Goal: Check status: Check status

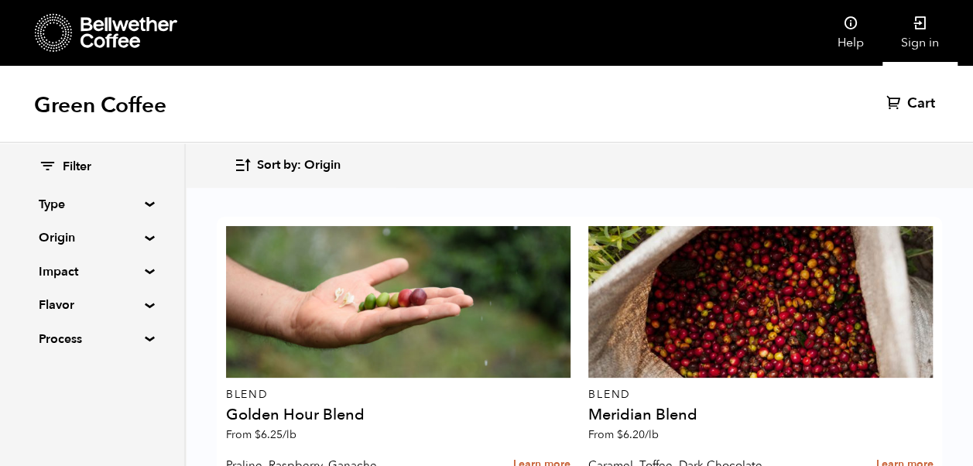
click at [922, 30] on icon at bounding box center [919, 22] width 15 height 15
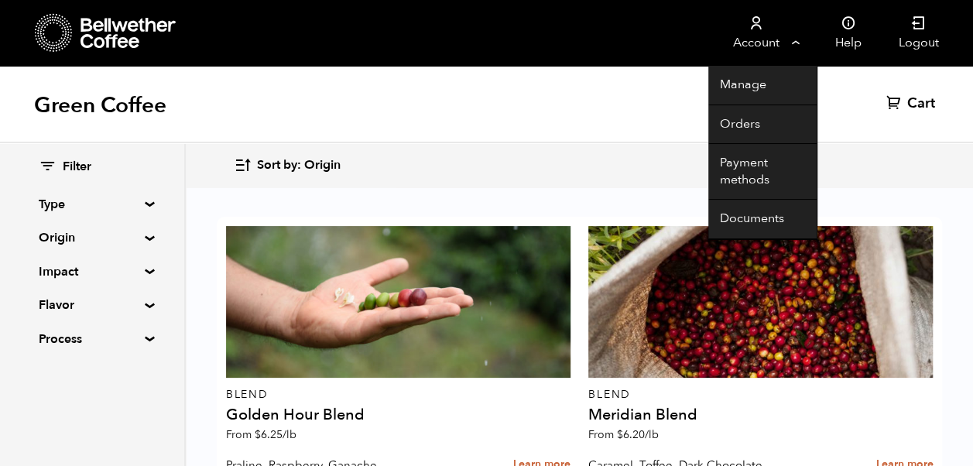
click at [781, 46] on link "Account" at bounding box center [755, 33] width 95 height 66
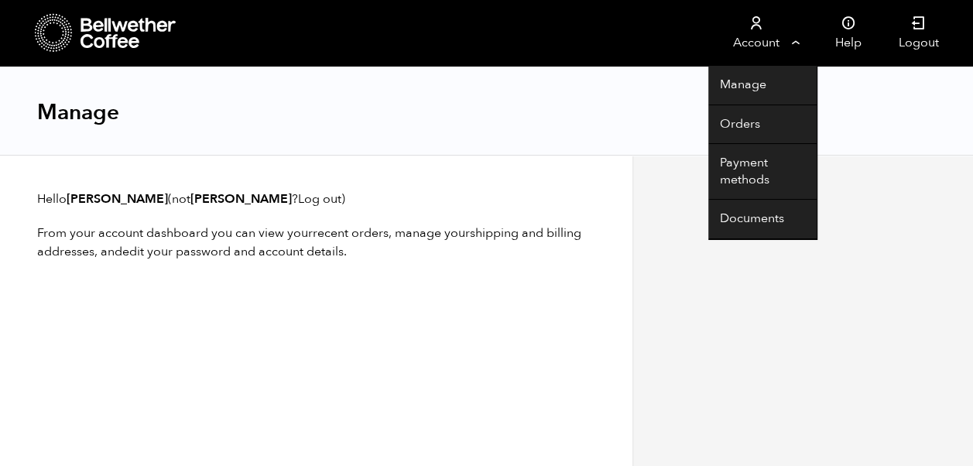
click at [766, 40] on link "Account" at bounding box center [755, 33] width 95 height 66
click at [742, 124] on link "Orders" at bounding box center [762, 124] width 108 height 39
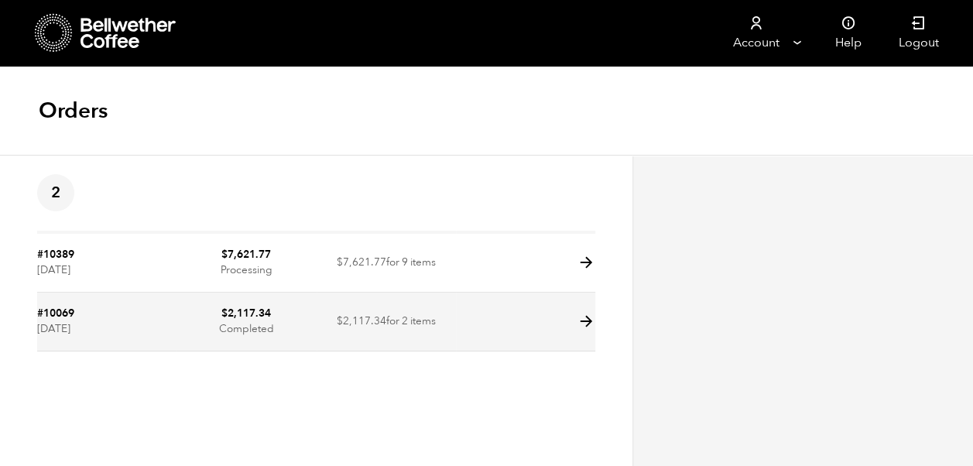
click at [340, 319] on span "$" at bounding box center [340, 320] width 6 height 15
click at [586, 323] on icon at bounding box center [586, 322] width 18 height 18
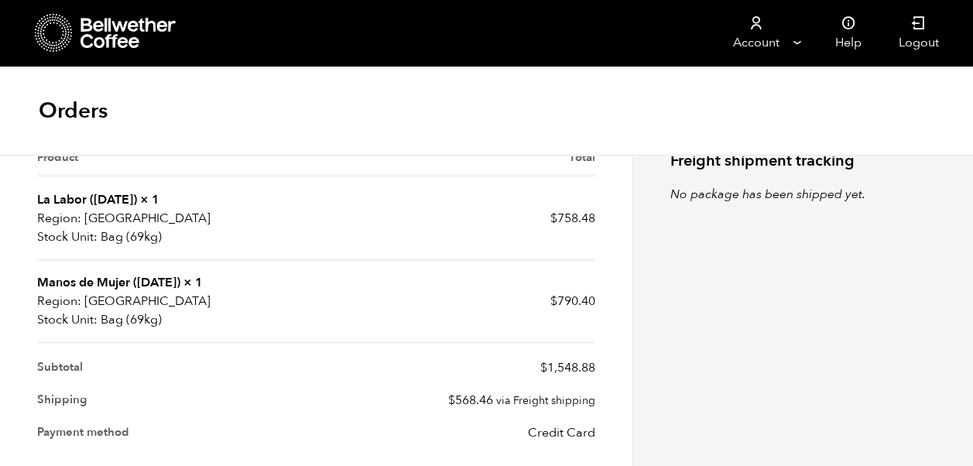
scroll to position [474, 0]
click at [130, 284] on link "Manos de Mujer ([DATE])" at bounding box center [108, 281] width 143 height 17
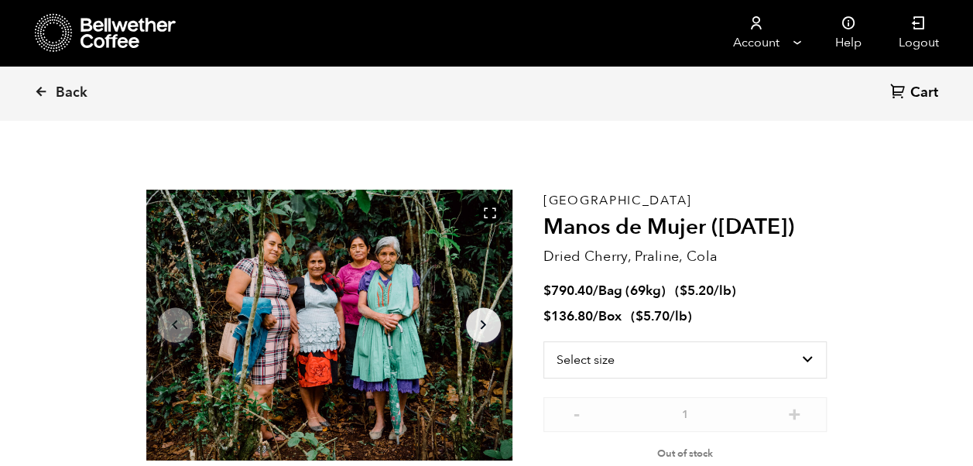
scroll to position [36, 0]
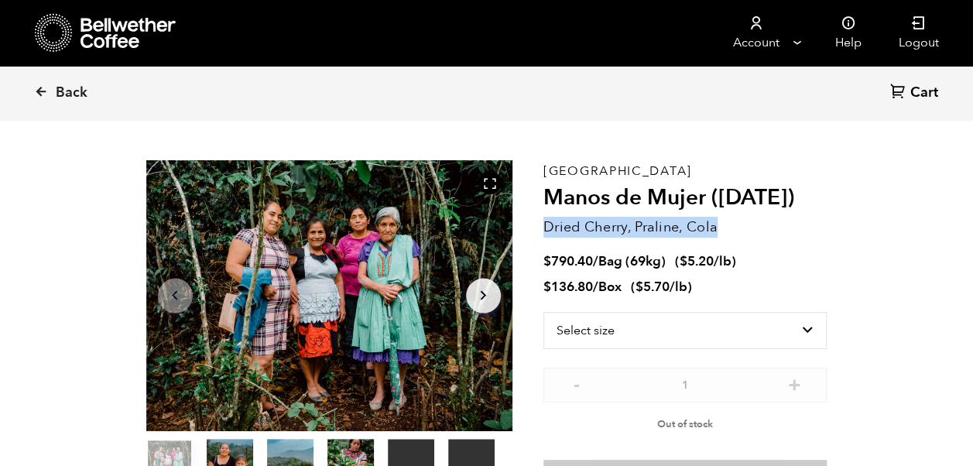
drag, startPoint x: 543, startPoint y: 227, endPoint x: 720, endPoint y: 230, distance: 176.4
click at [720, 230] on p "Dried Cherry, Praline, Cola" at bounding box center [685, 227] width 284 height 21
copy p "Dried Cherry, Praline, Cola"
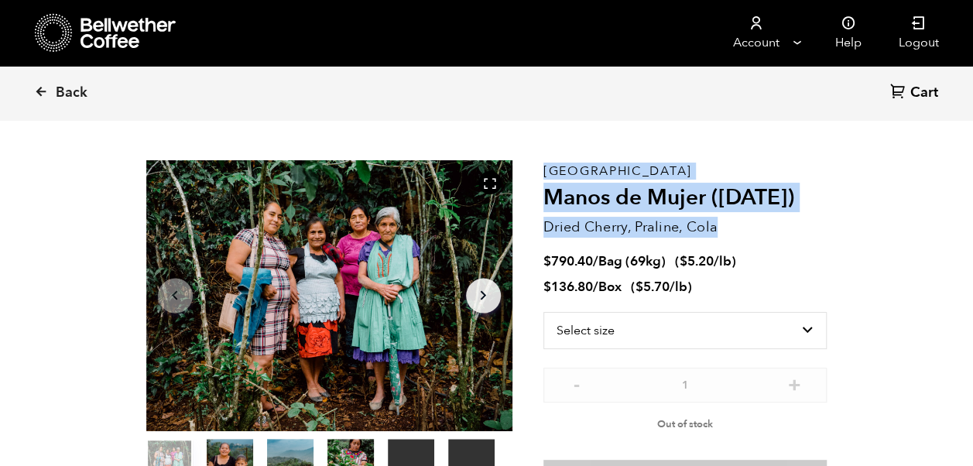
drag, startPoint x: 542, startPoint y: 194, endPoint x: 737, endPoint y: 235, distance: 199.2
click at [737, 235] on section "Your browser does not support the video tag. Your browser does not support the …" at bounding box center [487, 328] width 758 height 436
copy section "Your browser does not support the video tag. Your browser does not support the …"
click at [783, 217] on p "Dried Cherry, Praline, Cola" at bounding box center [685, 227] width 284 height 21
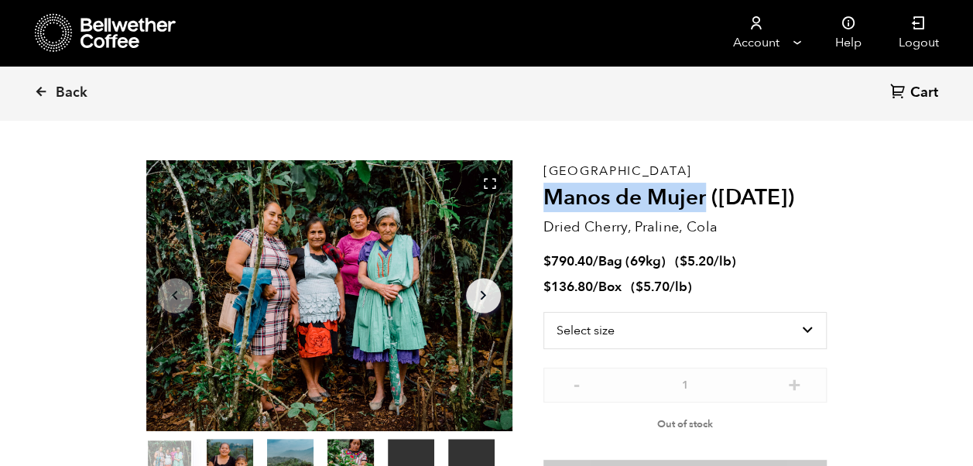
drag, startPoint x: 706, startPoint y: 199, endPoint x: 545, endPoint y: 203, distance: 161.0
click at [545, 203] on h2 "Manos de Mujer ([DATE])" at bounding box center [685, 198] width 284 height 26
copy h2 "Manos de Mujer"
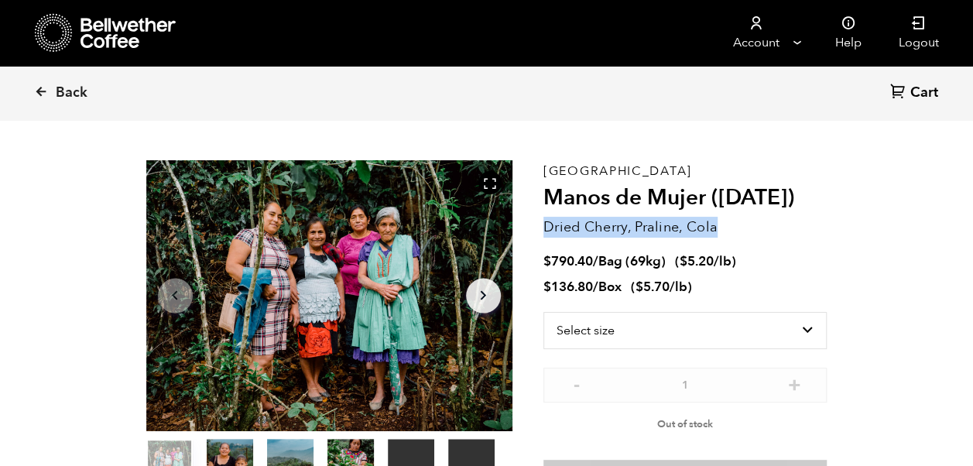
drag, startPoint x: 714, startPoint y: 222, endPoint x: 547, endPoint y: 234, distance: 167.5
click at [547, 234] on p "Dried Cherry, Praline, Cola" at bounding box center [685, 227] width 284 height 21
copy p "Dried Cherry, Praline, Cola"
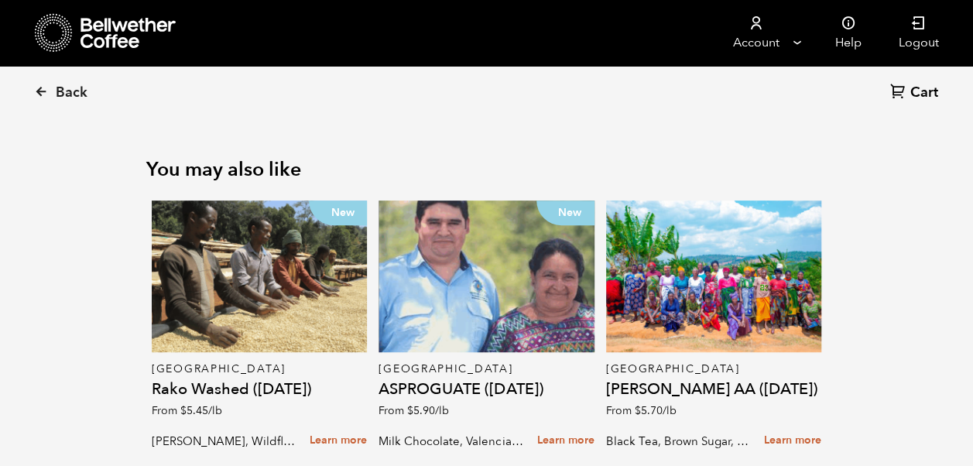
scroll to position [3216, 0]
